Goal: Information Seeking & Learning: Understand process/instructions

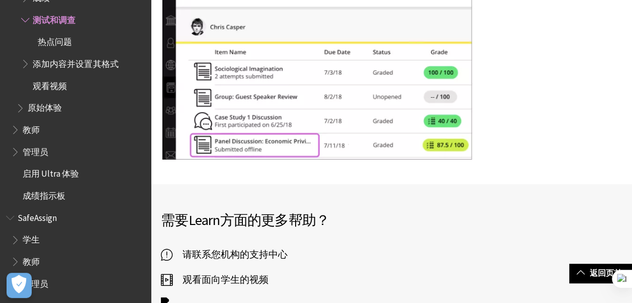
scroll to position [15033, 0]
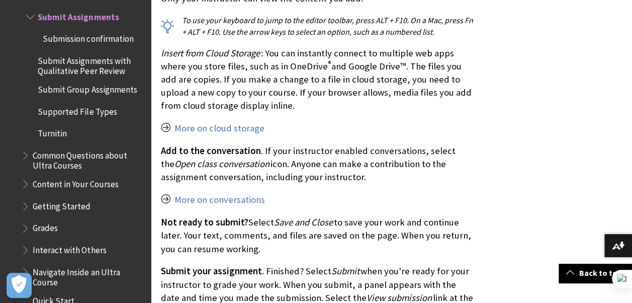
scroll to position [5782, 0]
